Goal: Task Accomplishment & Management: Complete application form

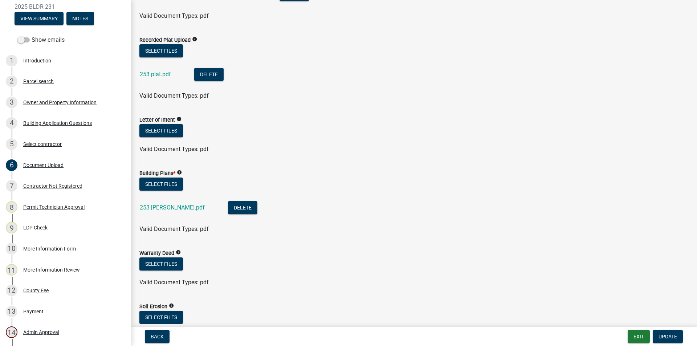
scroll to position [290, 0]
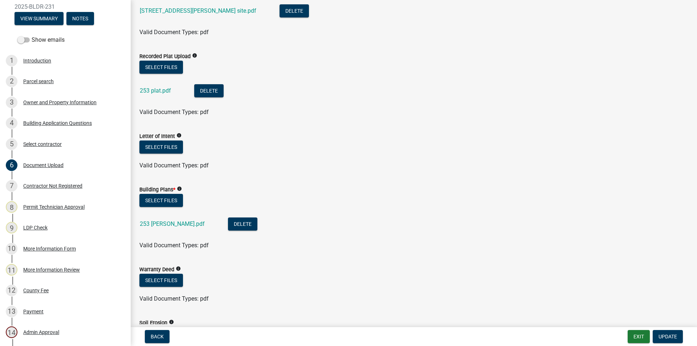
click at [153, 86] on div "253 plat.pdf" at bounding box center [161, 91] width 43 height 15
click at [152, 89] on link "253 plat.pdf" at bounding box center [155, 90] width 31 height 7
click at [163, 222] on link "253 [PERSON_NAME].pdf" at bounding box center [172, 223] width 65 height 7
click at [158, 221] on link "253 [PERSON_NAME].pdf" at bounding box center [172, 223] width 65 height 7
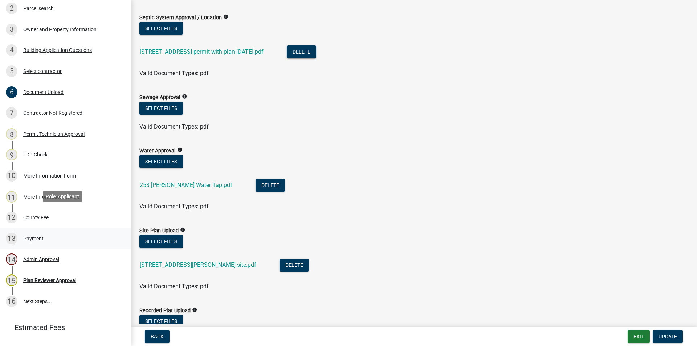
scroll to position [179, 0]
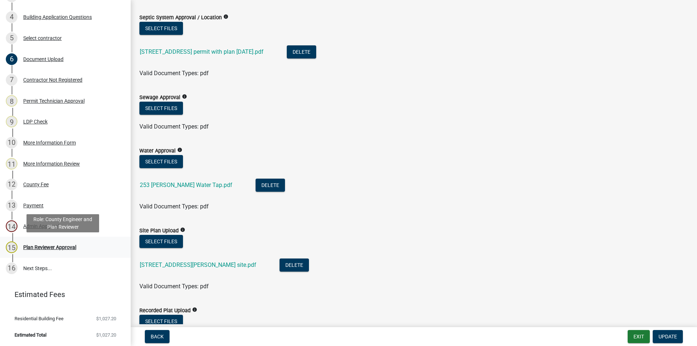
click at [49, 247] on div "Plan Reviewer Approval" at bounding box center [49, 247] width 53 height 5
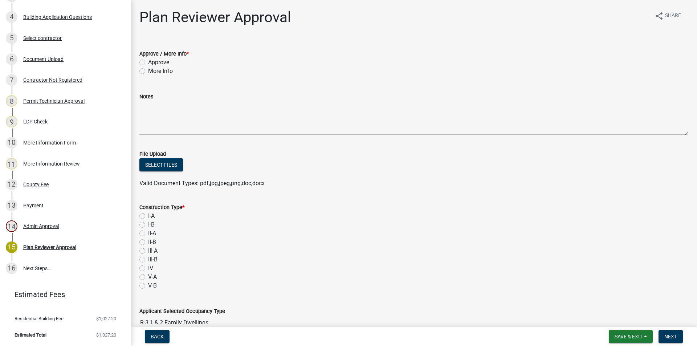
click at [148, 61] on label "Approve" at bounding box center [158, 62] width 21 height 9
click at [148, 61] on input "Approve" at bounding box center [150, 60] width 5 height 5
radio input "true"
click at [148, 62] on label "Approve" at bounding box center [158, 62] width 21 height 9
click at [148, 62] on input "Approve" at bounding box center [150, 60] width 5 height 5
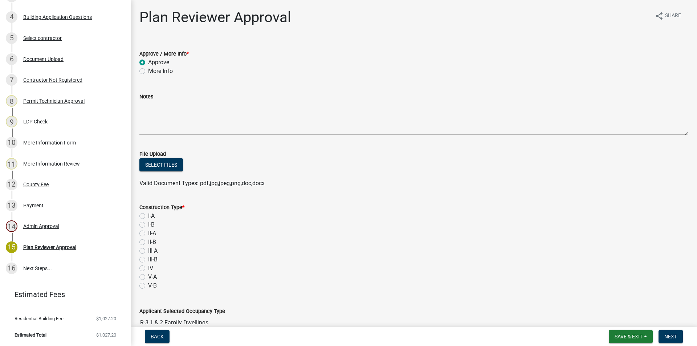
click at [148, 62] on label "Approve" at bounding box center [158, 62] width 21 height 9
click at [148, 62] on input "Approve" at bounding box center [150, 60] width 5 height 5
click at [162, 164] on button "Select files" at bounding box center [161, 164] width 44 height 13
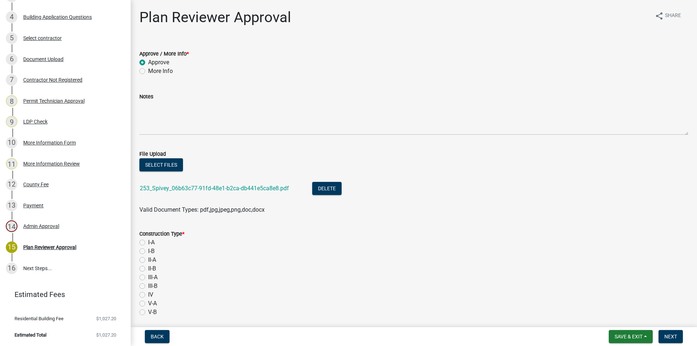
click at [148, 241] on label "I-A" at bounding box center [151, 242] width 7 height 9
click at [148, 241] on input "I-A" at bounding box center [150, 240] width 5 height 5
radio input "true"
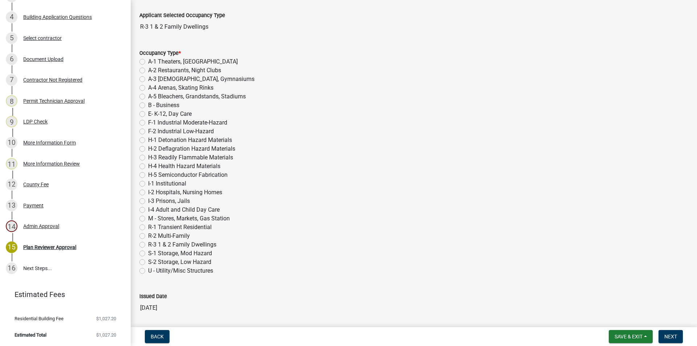
scroll to position [327, 0]
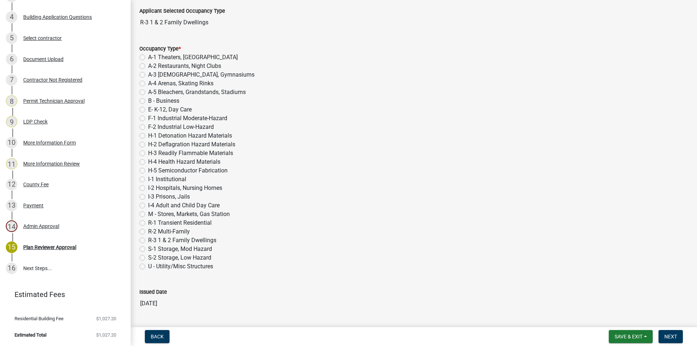
click at [148, 240] on label "R-3 1 & 2 Family Dwellings" at bounding box center [182, 240] width 68 height 9
click at [148, 240] on input "R-3 1 & 2 Family Dwellings" at bounding box center [150, 238] width 5 height 5
radio input "true"
drag, startPoint x: 233, startPoint y: 274, endPoint x: 239, endPoint y: 291, distance: 18.1
click at [239, 291] on wm-data-entity-input-list "Approve / More Info * Approve More Info Notes File Upload Select files 253_Spiv…" at bounding box center [413, 81] width 549 height 735
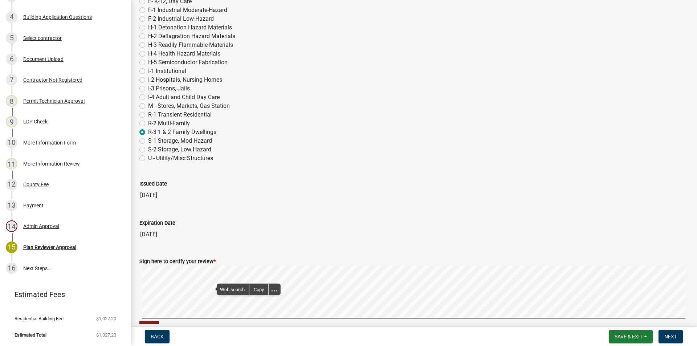
scroll to position [480, 0]
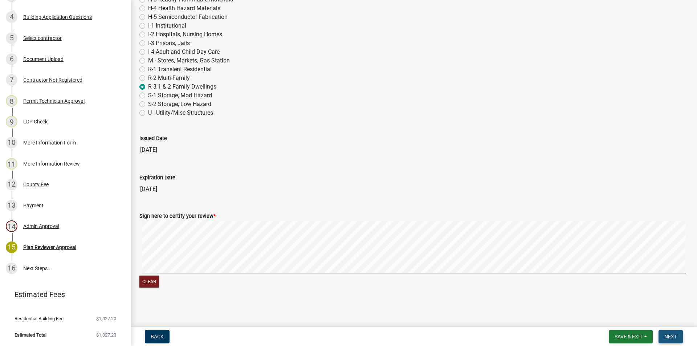
click at [671, 333] on button "Next" at bounding box center [670, 336] width 24 height 13
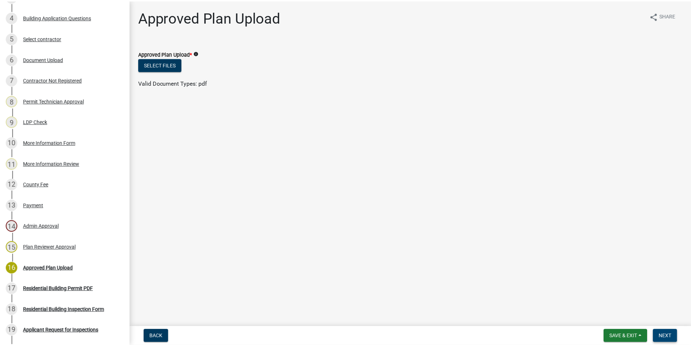
scroll to position [262, 0]
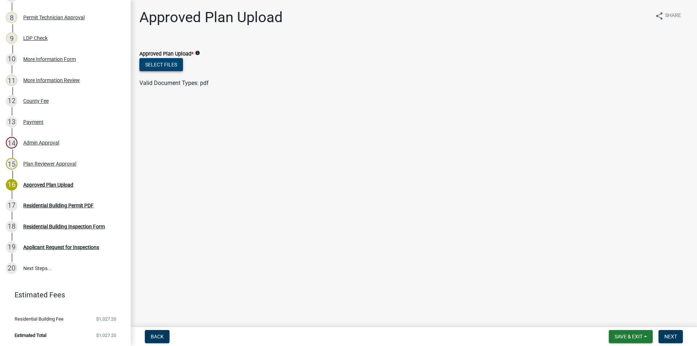
click at [171, 62] on button "Select files" at bounding box center [161, 64] width 44 height 13
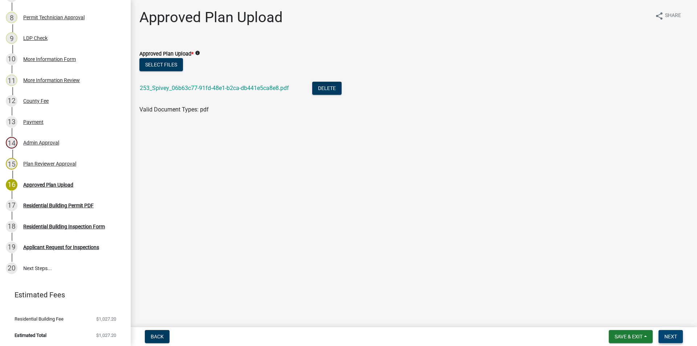
click at [669, 335] on span "Next" at bounding box center [670, 336] width 13 height 6
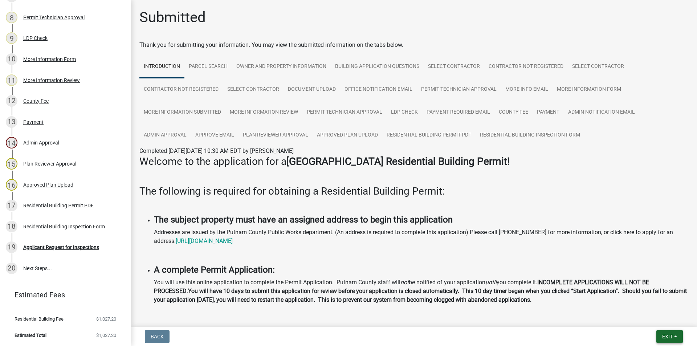
click at [665, 336] on span "Exit" at bounding box center [667, 336] width 11 height 6
click at [640, 318] on button "Save & Exit" at bounding box center [653, 317] width 58 height 17
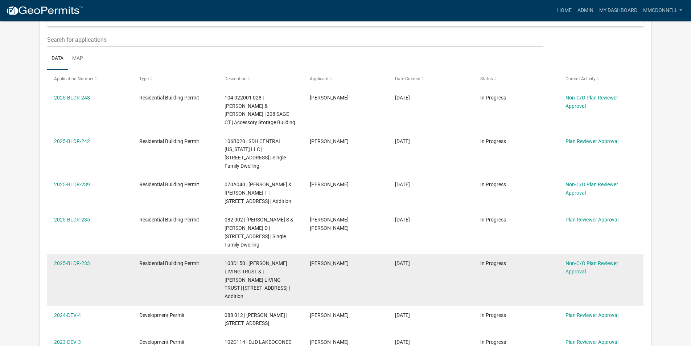
scroll to position [145, 0]
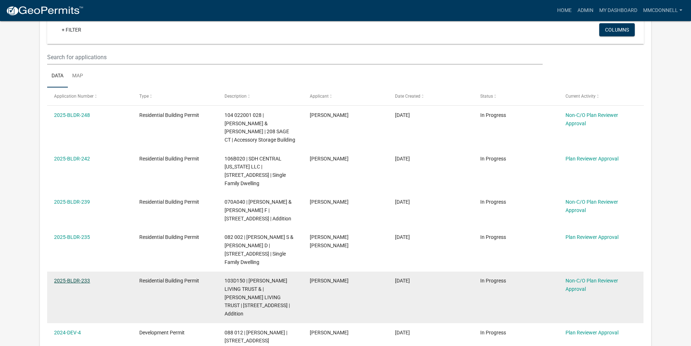
click at [71, 280] on link "2025-BLDR-233" at bounding box center [72, 281] width 36 height 6
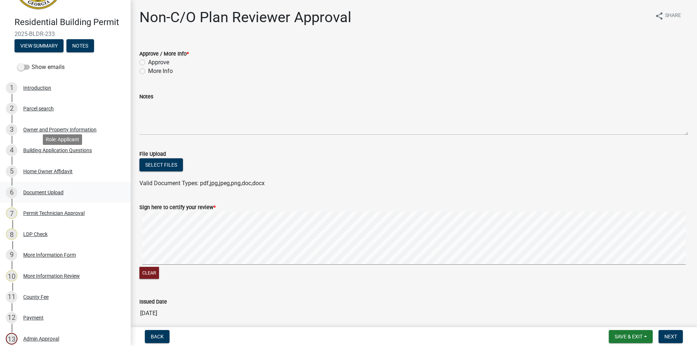
scroll to position [109, 0]
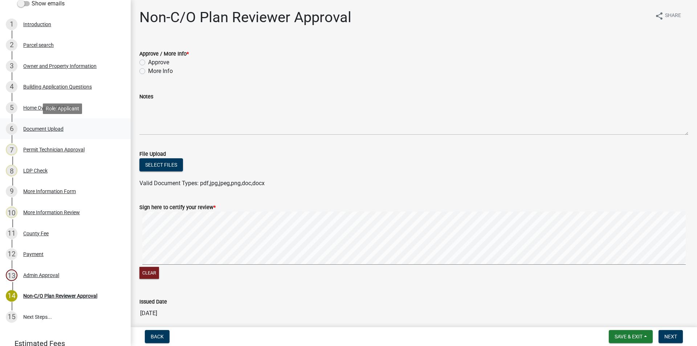
click at [31, 129] on div "Document Upload" at bounding box center [43, 128] width 40 height 5
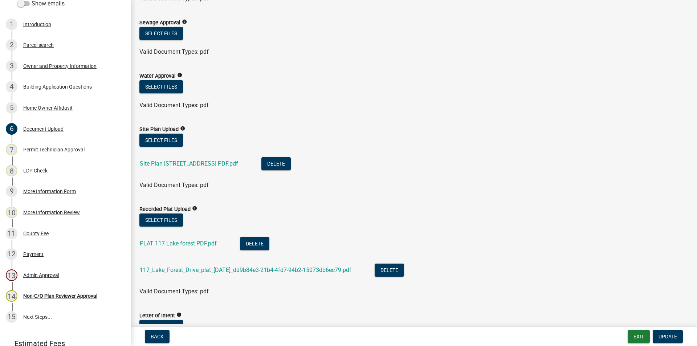
scroll to position [145, 0]
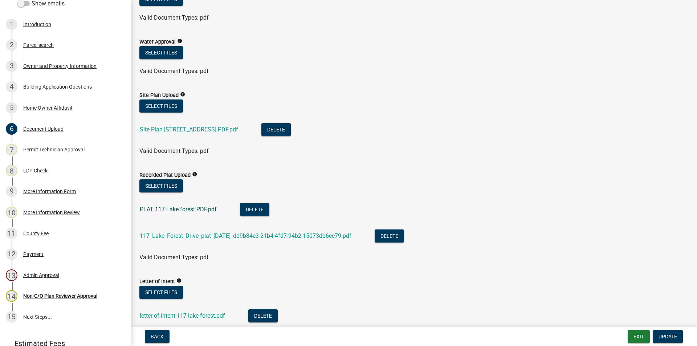
click at [165, 210] on link "PLAT 117 Lake forest PDF.pdf" at bounding box center [178, 209] width 77 height 7
click at [187, 206] on link "PLAT 117 Lake forest PDF.pdf" at bounding box center [178, 209] width 77 height 7
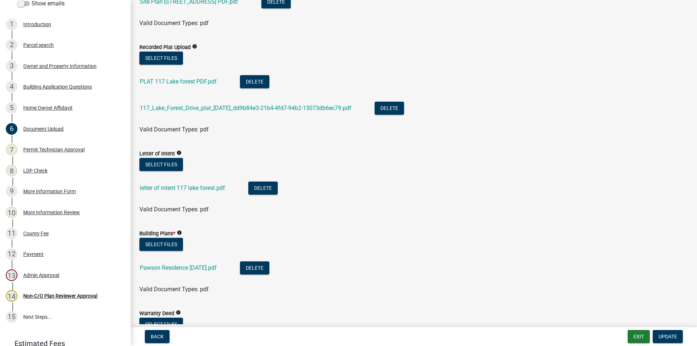
scroll to position [290, 0]
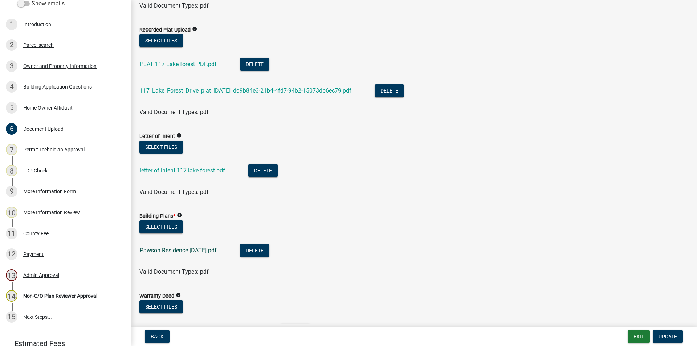
click at [174, 250] on link "Pawson Residence [DATE].pdf" at bounding box center [178, 250] width 77 height 7
click at [33, 24] on div "Introduction" at bounding box center [37, 24] width 28 height 5
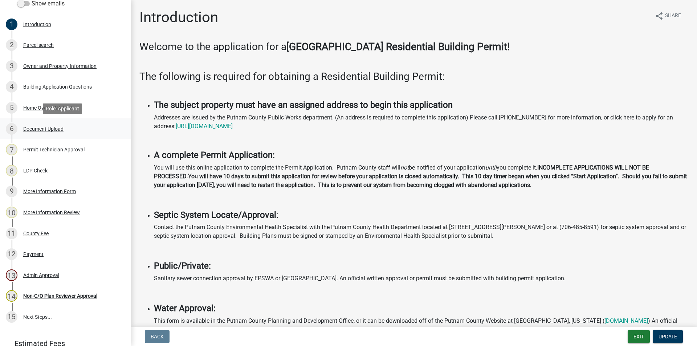
click at [38, 128] on div "Document Upload" at bounding box center [43, 128] width 40 height 5
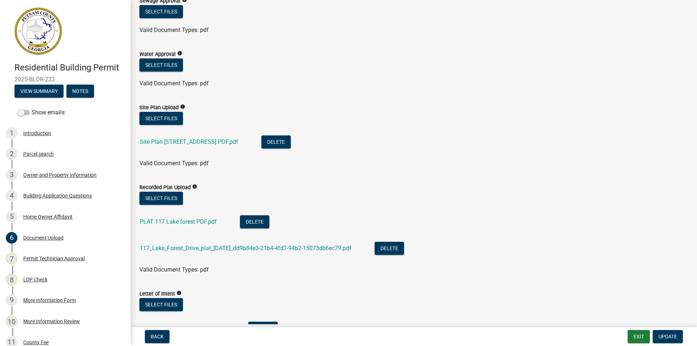
scroll to position [145, 0]
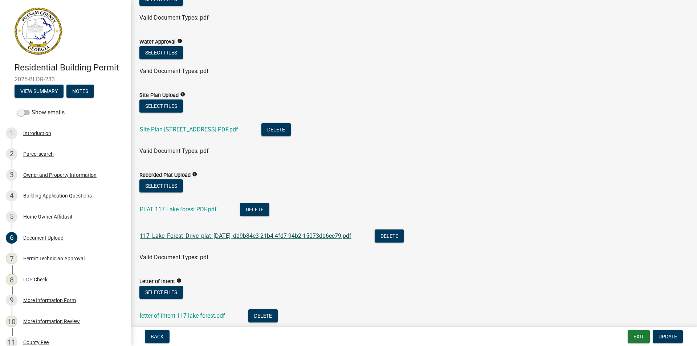
click at [195, 235] on link "117_Lake_Forest_Drive_plat_[DATE]_dd9b84e3-21b4-4fd7-94b2-15073db6ec79.pdf" at bounding box center [246, 235] width 212 height 7
click at [168, 207] on link "PLAT 117 Lake forest PDF.pdf" at bounding box center [178, 209] width 77 height 7
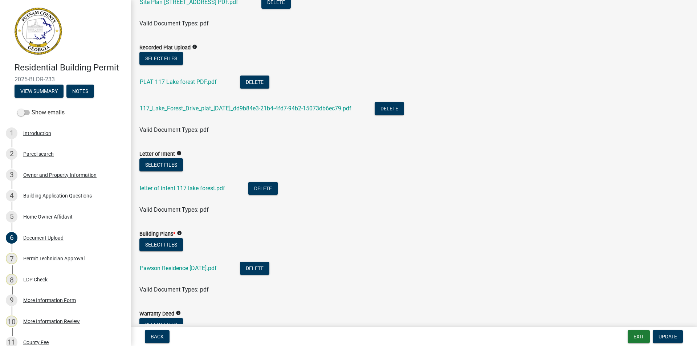
scroll to position [290, 0]
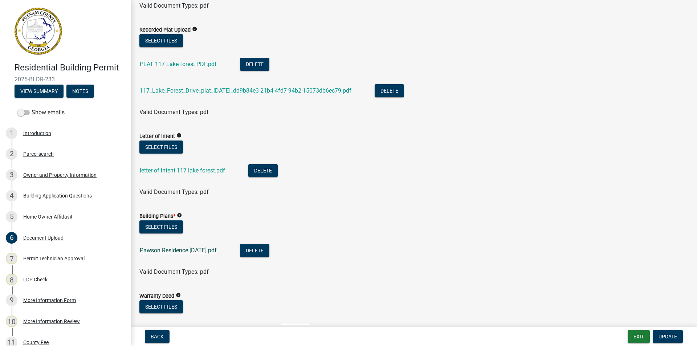
click at [179, 250] on link "Pawson Residence [DATE].pdf" at bounding box center [178, 250] width 77 height 7
